Goal: Check status: Check status

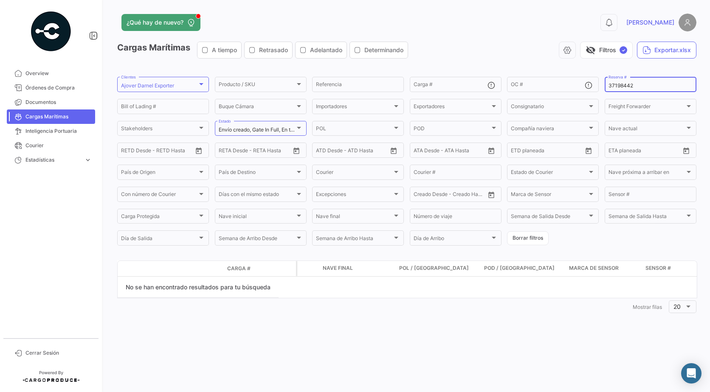
click at [632, 88] on input "37198442" at bounding box center [650, 86] width 84 height 6
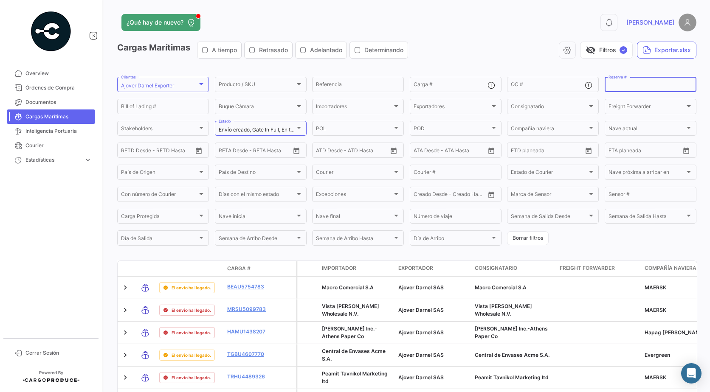
type input "37198442"
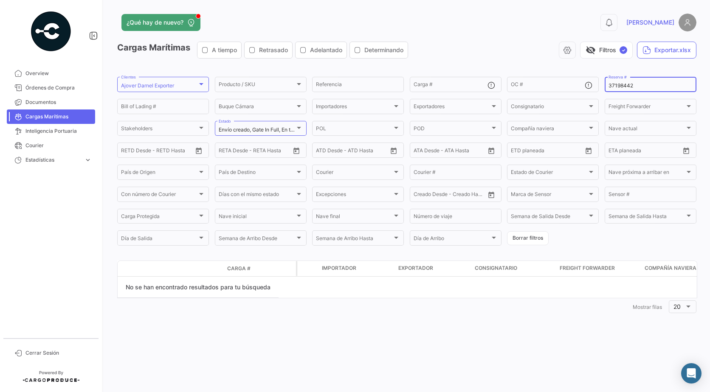
click at [632, 88] on input "37198442" at bounding box center [650, 86] width 84 height 6
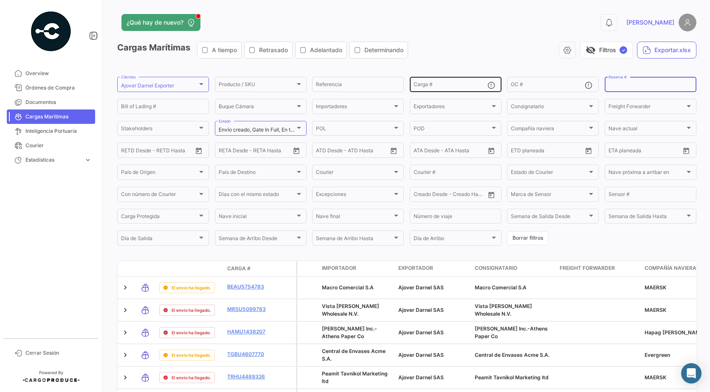
click at [444, 90] on div "Carga #" at bounding box center [450, 84] width 74 height 17
paste input "ECMU 4931729"
click at [431, 85] on input "ECMU 4931729" at bounding box center [450, 86] width 74 height 6
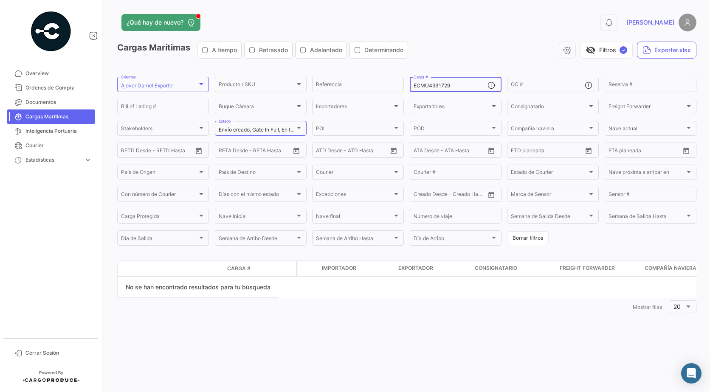
type input "ECMU4931729"
click at [425, 82] on div "ECMU4931729 Carga #" at bounding box center [450, 84] width 74 height 17
click at [534, 240] on button "Borrar filtros" at bounding box center [528, 238] width 42 height 14
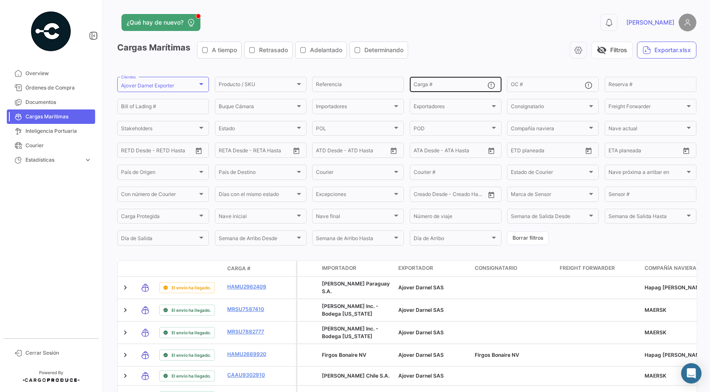
click at [416, 86] on input "Carga #" at bounding box center [450, 86] width 74 height 6
paste input "ECMU 4931729"
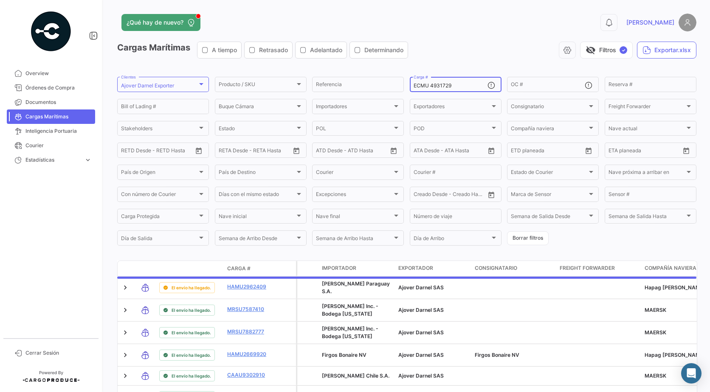
click at [429, 90] on div "ECMU 4931729 Carga #" at bounding box center [450, 84] width 74 height 17
click at [429, 86] on input "ECMU 4931729" at bounding box center [450, 86] width 74 height 6
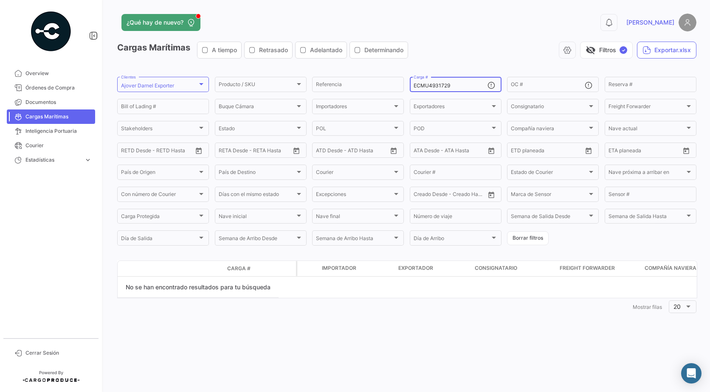
type input "ECMU4931729"
